Goal: Task Accomplishment & Management: Use online tool/utility

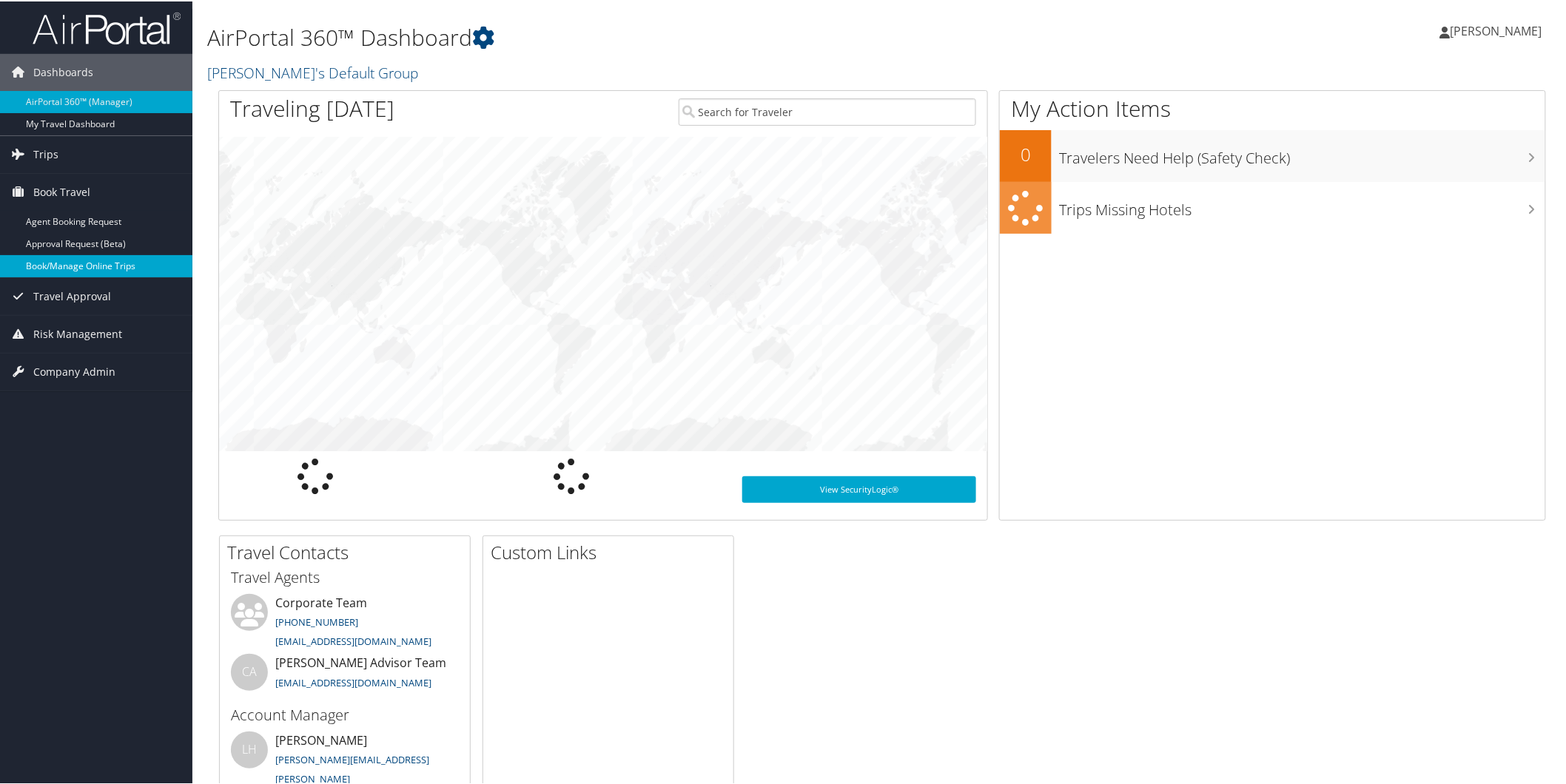
click at [90, 260] on link "Book/Manage Online Trips" at bounding box center [96, 265] width 193 height 22
